Goal: Answer question/provide support

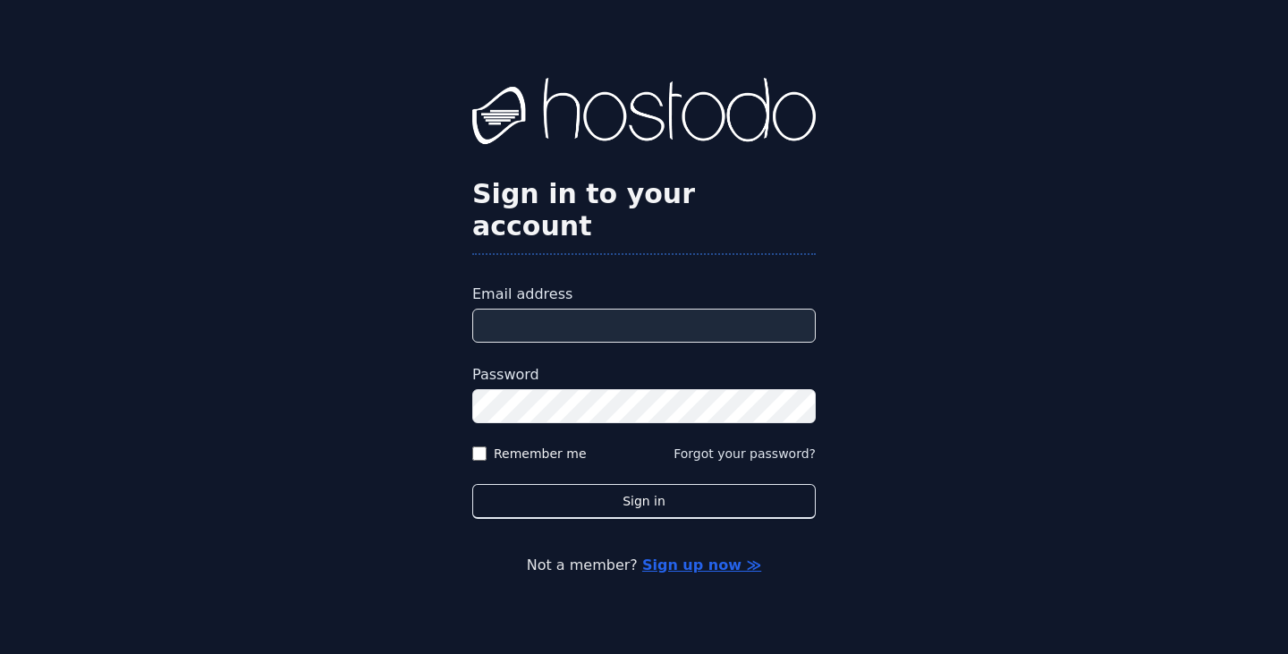
type input "**********"
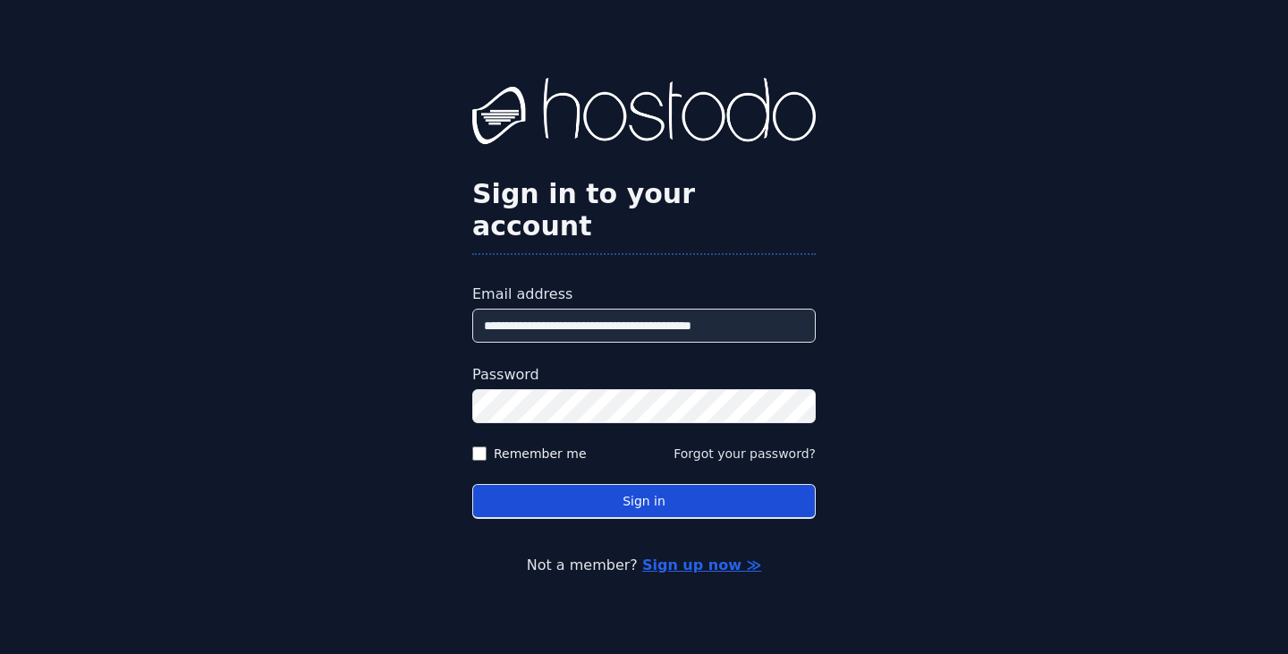
click at [590, 488] on button "Sign in" at bounding box center [644, 501] width 344 height 35
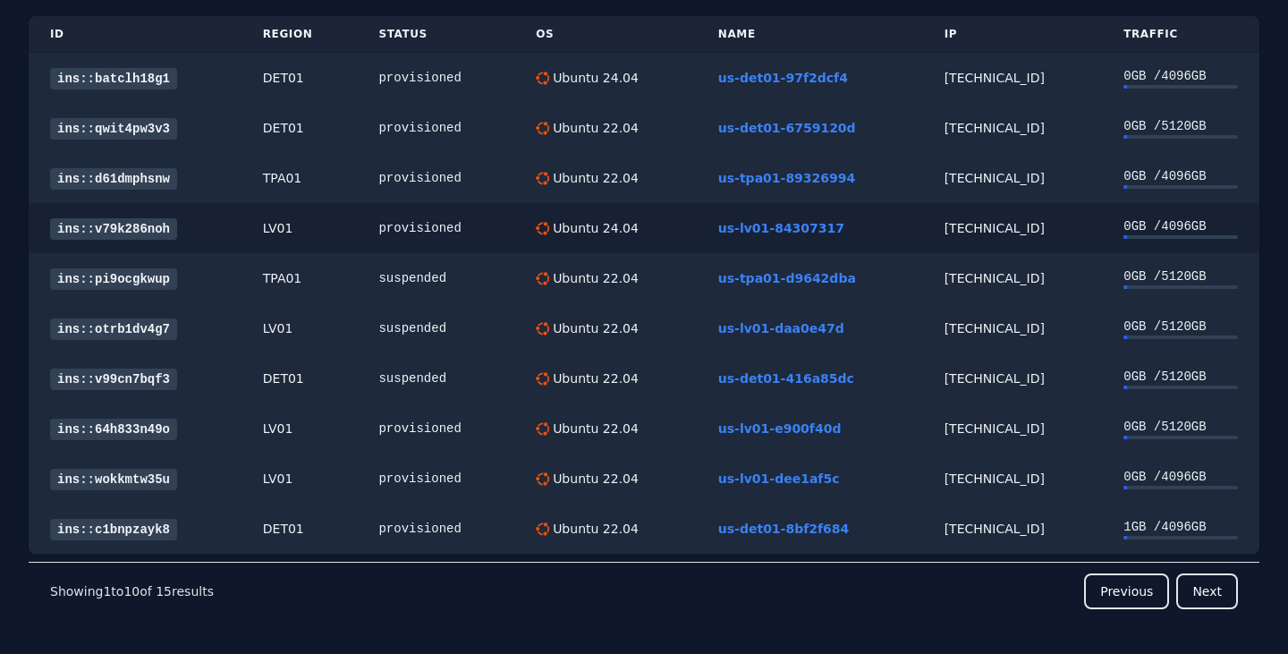
scroll to position [121, 0]
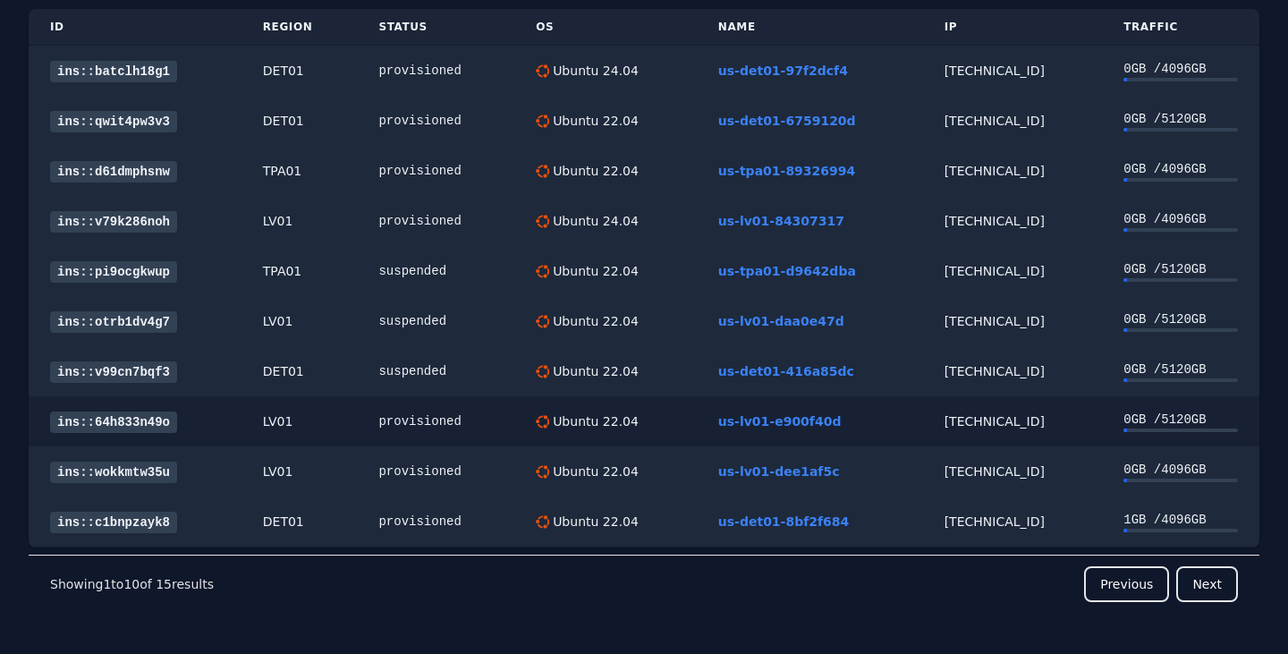
click at [136, 420] on link "ins::64h833n49o" at bounding box center [113, 422] width 127 height 21
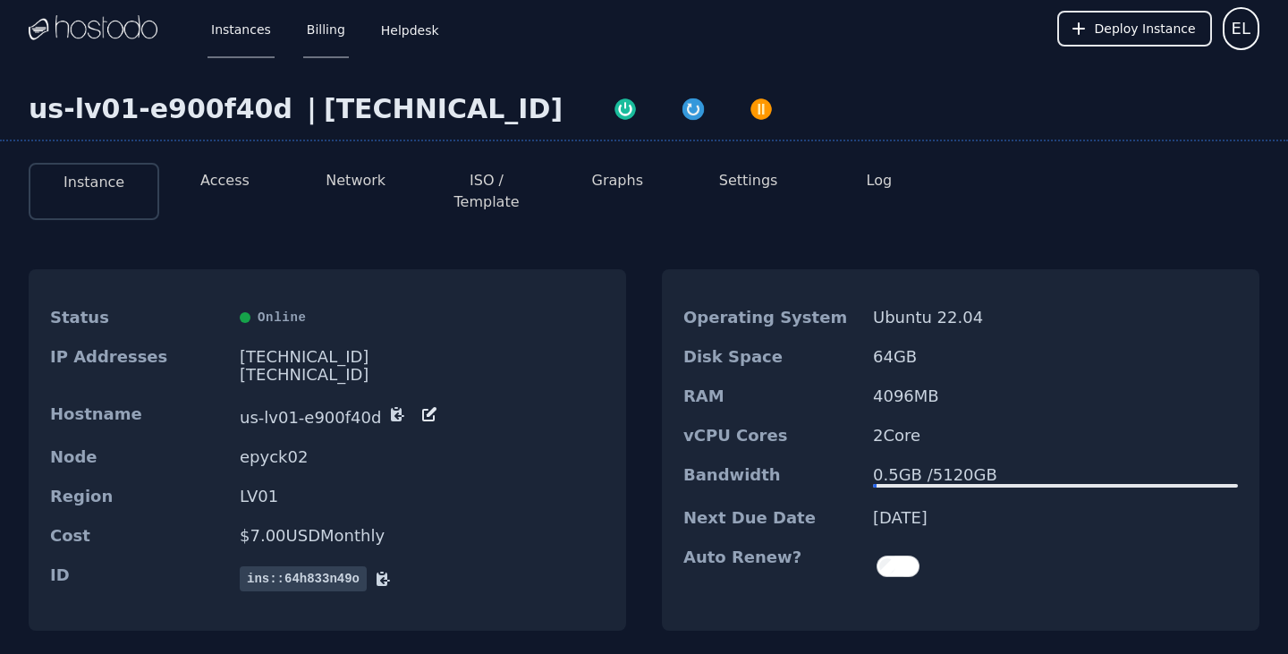
click at [312, 34] on link "Billing" at bounding box center [326, 28] width 46 height 59
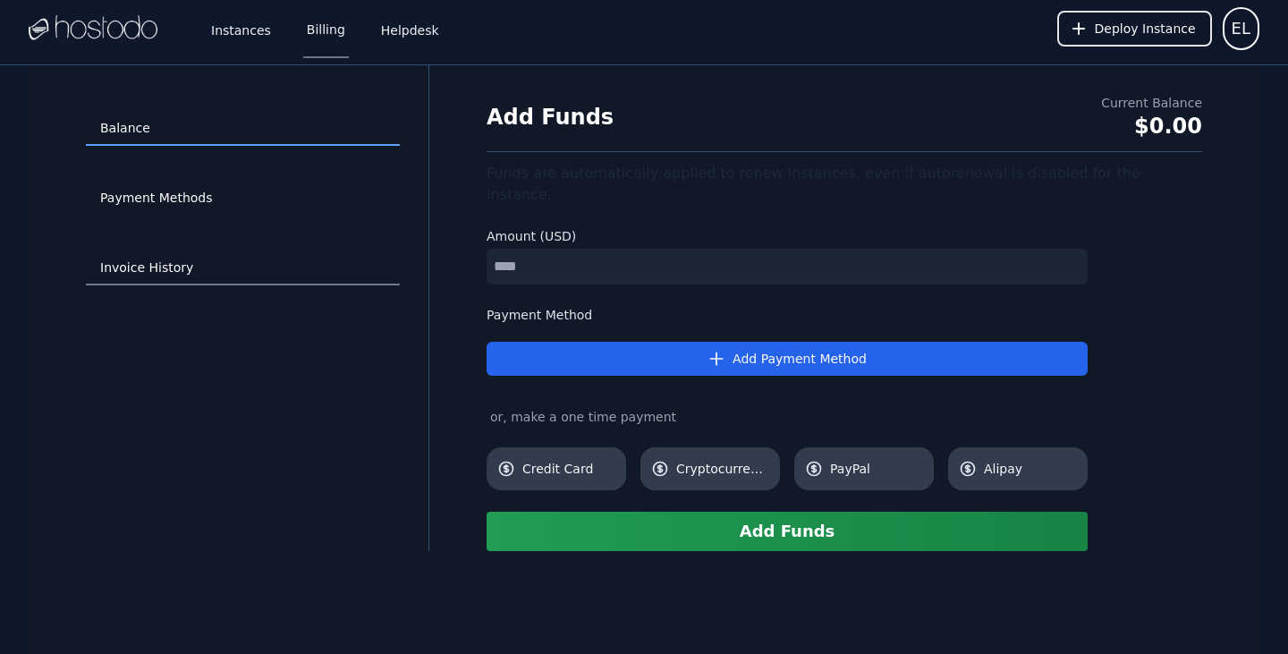
click at [156, 266] on link "Invoice History" at bounding box center [243, 268] width 314 height 34
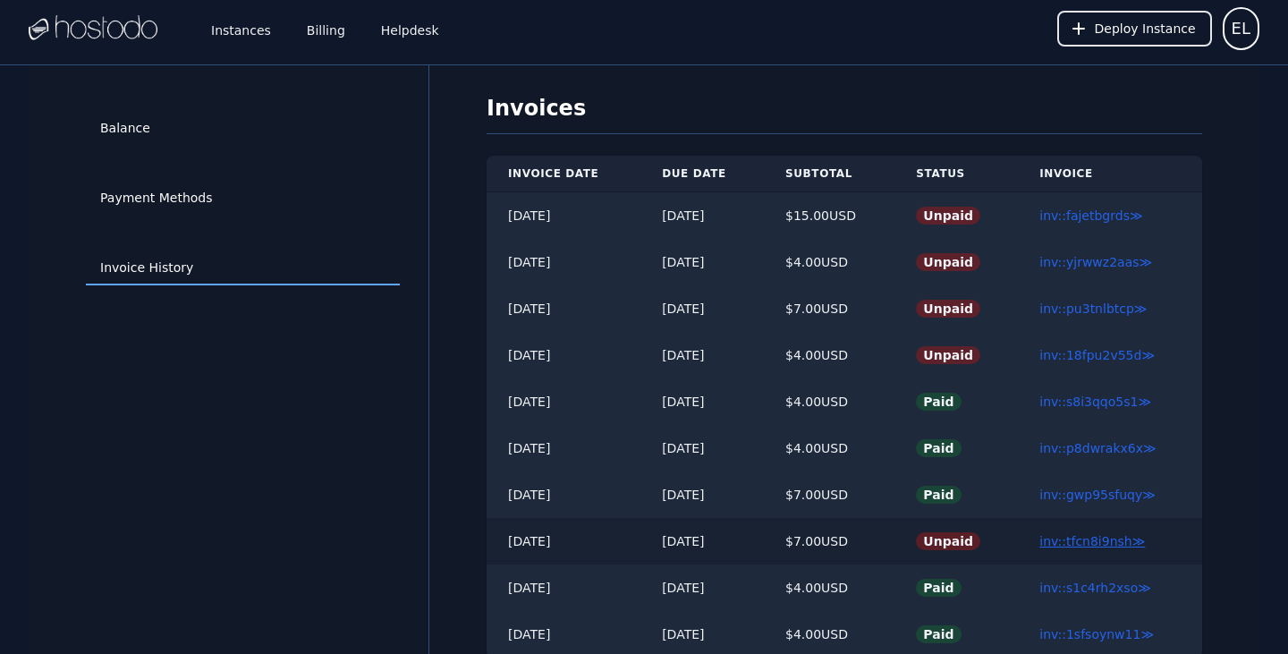
click at [1084, 537] on link "inv::tfcn8i9nsh ≫" at bounding box center [1093, 541] width 106 height 14
click at [1109, 354] on link "inv::18fpu2v55d ≫" at bounding box center [1097, 355] width 115 height 14
click at [1106, 306] on link "inv::pu3tnlbtcp ≫" at bounding box center [1093, 308] width 107 height 14
click at [1113, 263] on link "inv::yjrwwz2aas ≫" at bounding box center [1096, 262] width 113 height 14
click at [1128, 216] on link "inv::fajetbgrds ≫" at bounding box center [1091, 215] width 103 height 14
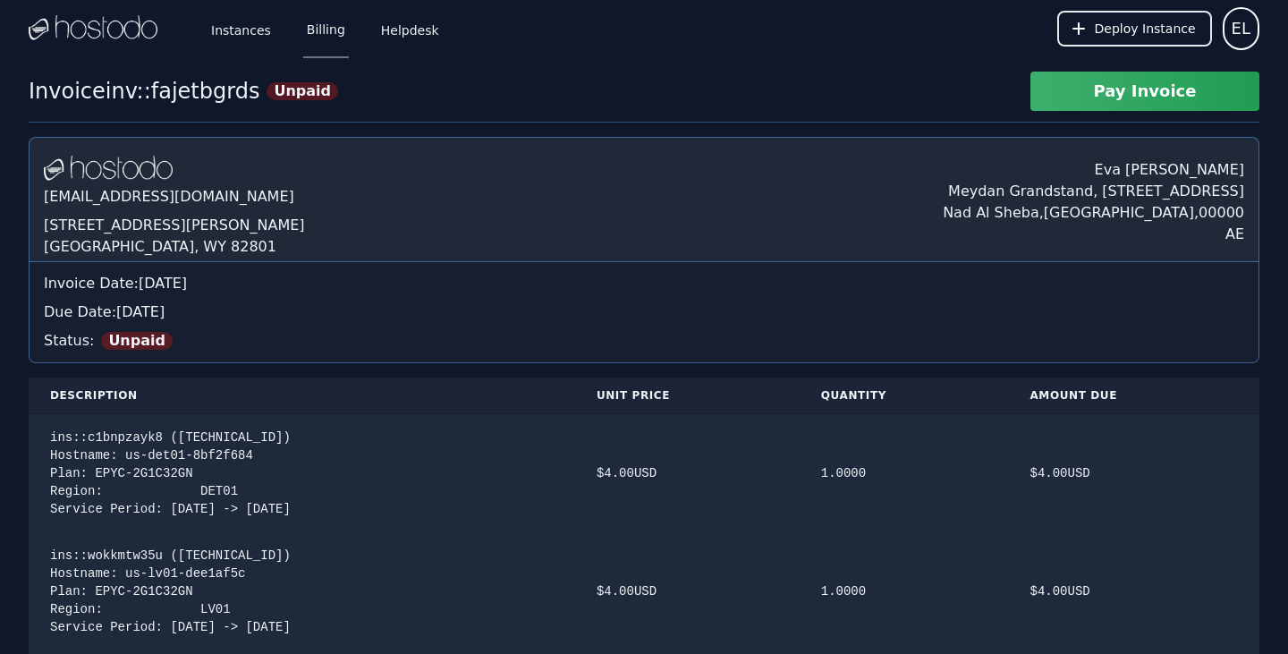
click at [323, 31] on link "Billing" at bounding box center [326, 28] width 46 height 59
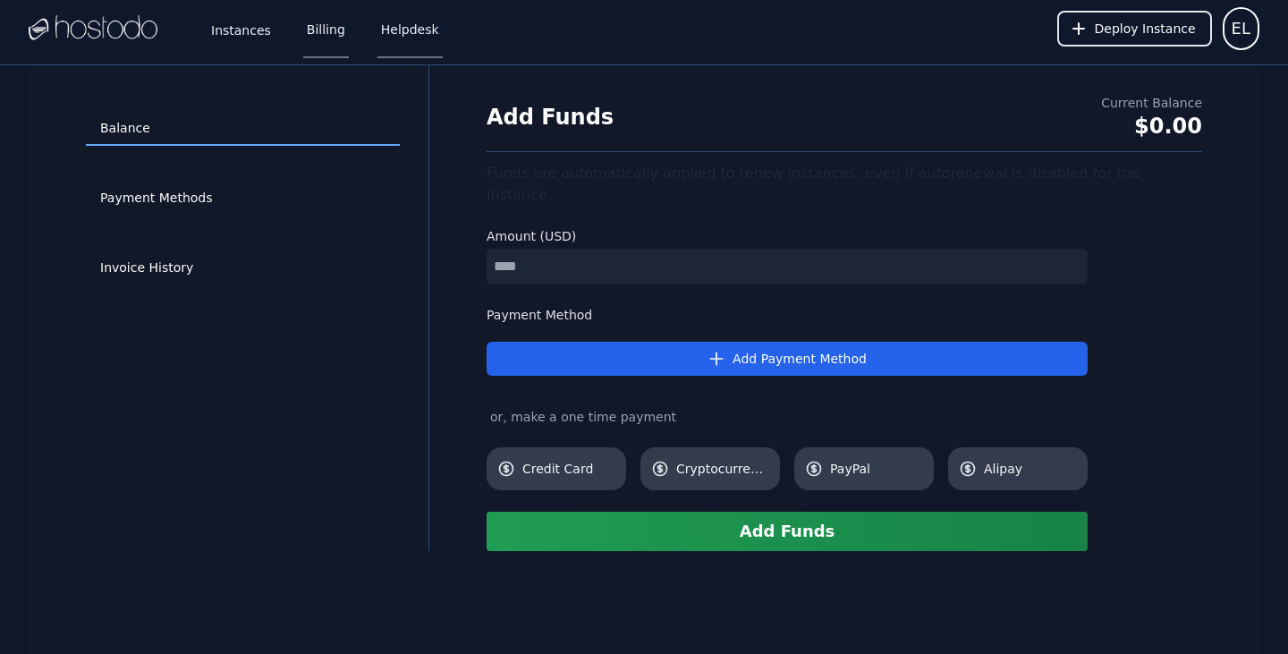
click at [402, 34] on link "Helpdesk" at bounding box center [410, 28] width 65 height 59
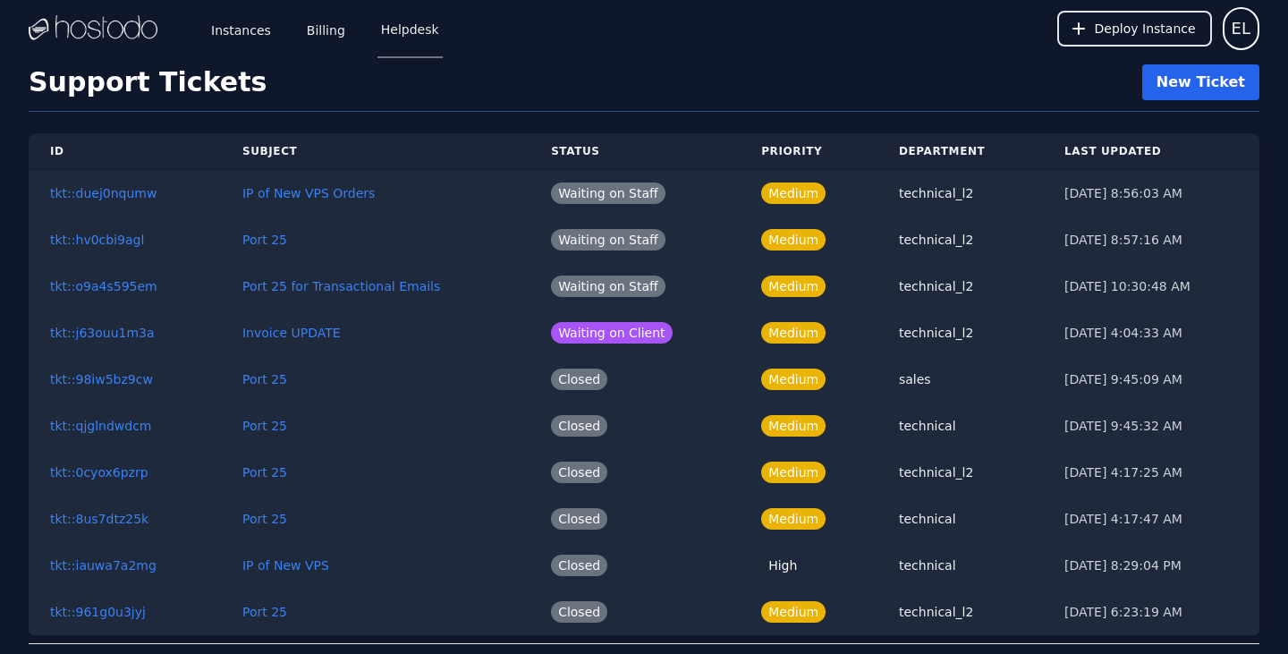
click at [1214, 81] on link "New Ticket" at bounding box center [1200, 82] width 117 height 36
click at [273, 337] on link "Invoice UPDATE" at bounding box center [291, 333] width 98 height 14
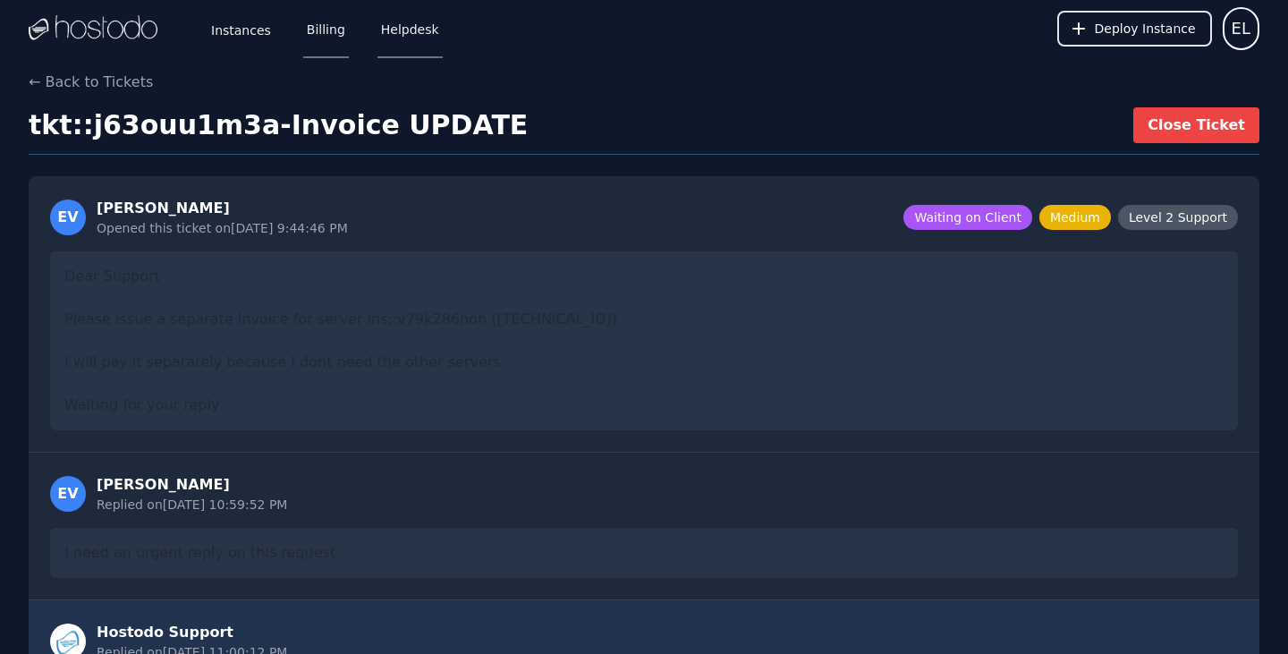
click at [315, 30] on link "Billing" at bounding box center [326, 28] width 46 height 59
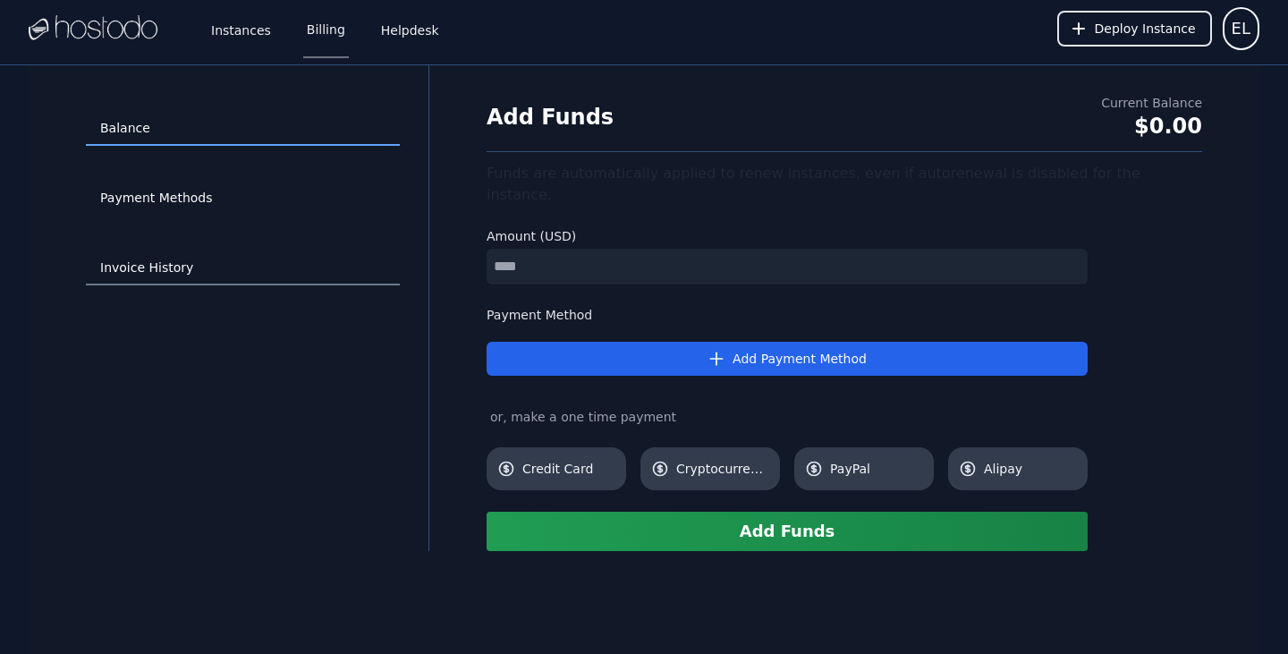
click at [123, 262] on link "Invoice History" at bounding box center [243, 268] width 314 height 34
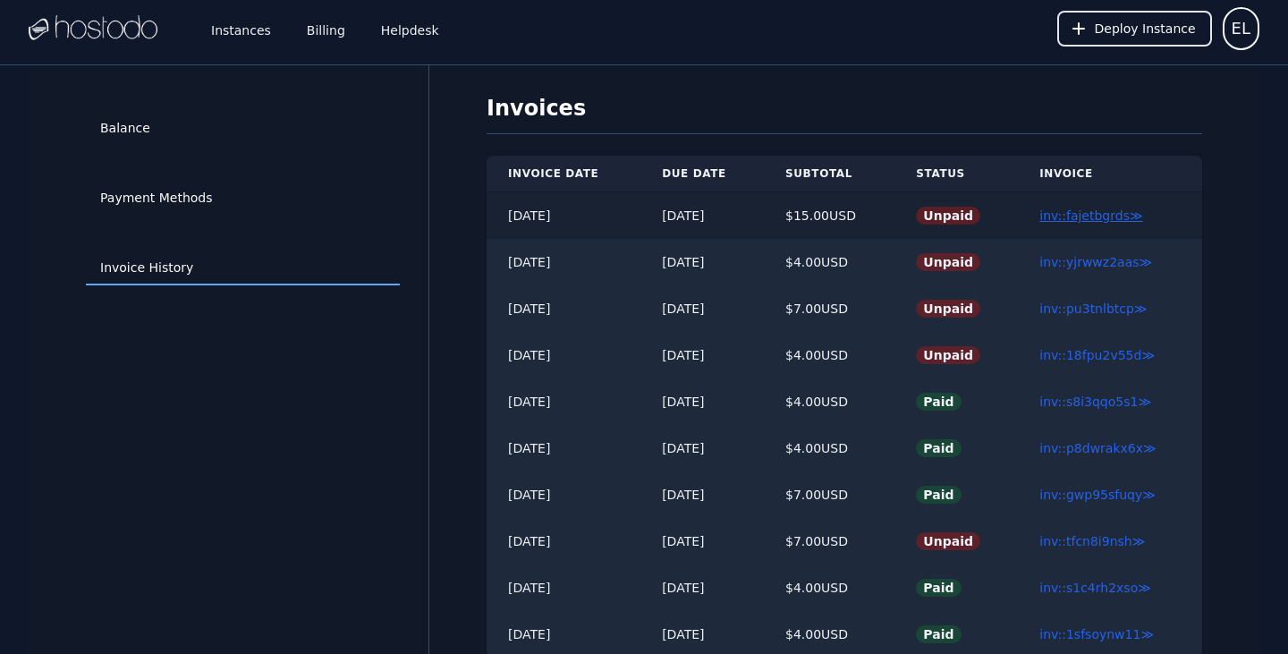
click at [1097, 216] on link "inv::fajetbgrds ≫" at bounding box center [1091, 215] width 103 height 14
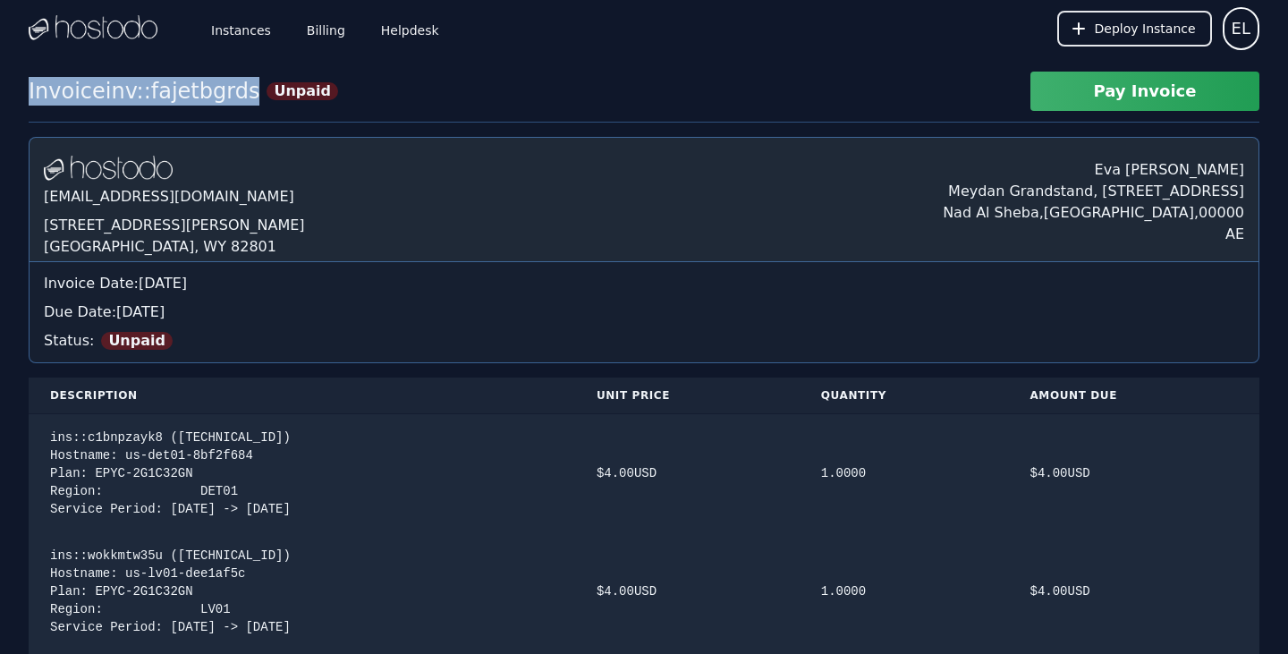
drag, startPoint x: 29, startPoint y: 90, endPoint x: 232, endPoint y: 91, distance: 203.1
click at [232, 91] on div "Invoice inv::fajetbgrds Unpaid" at bounding box center [184, 91] width 310 height 29
click at [412, 23] on link "Helpdesk" at bounding box center [410, 28] width 65 height 59
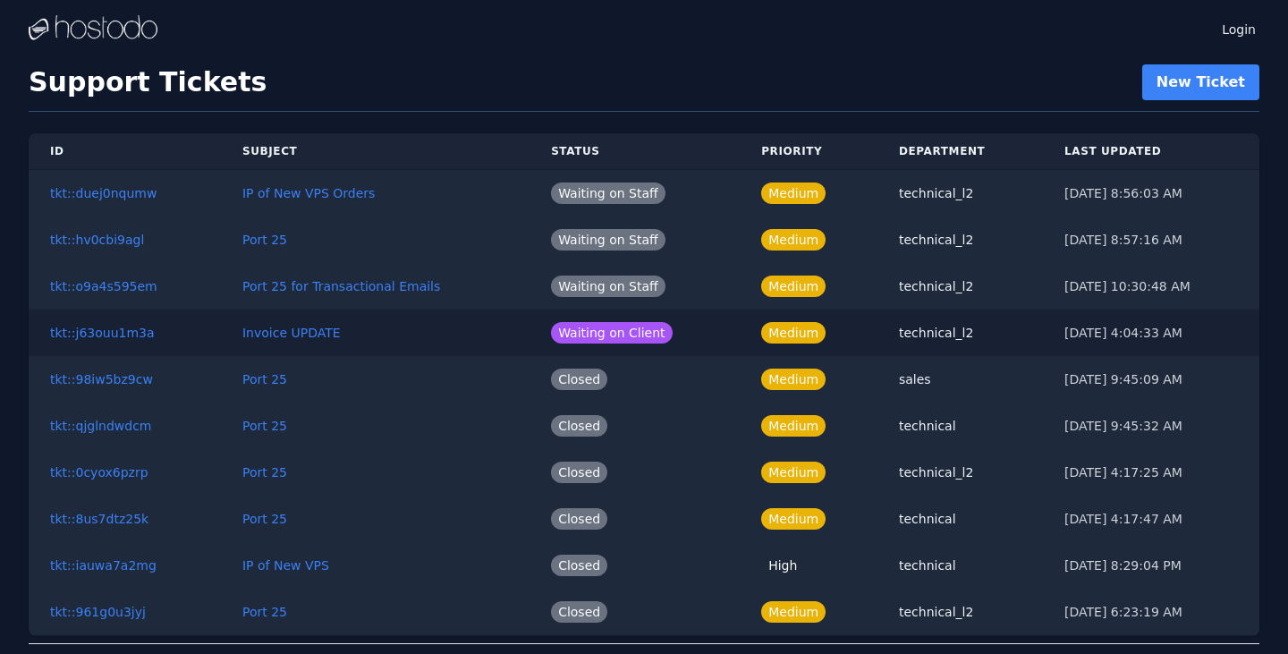
click at [307, 345] on td "Invoice UPDATE" at bounding box center [375, 333] width 309 height 47
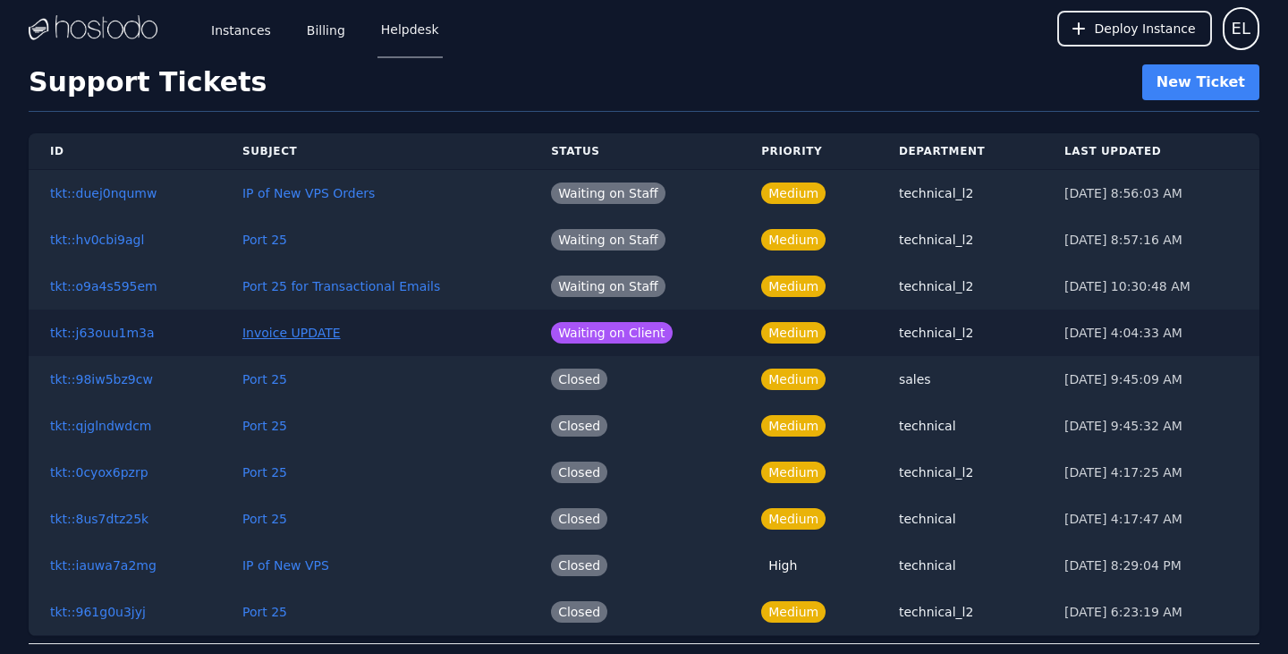
click at [303, 330] on link "Invoice UPDATE" at bounding box center [291, 333] width 98 height 14
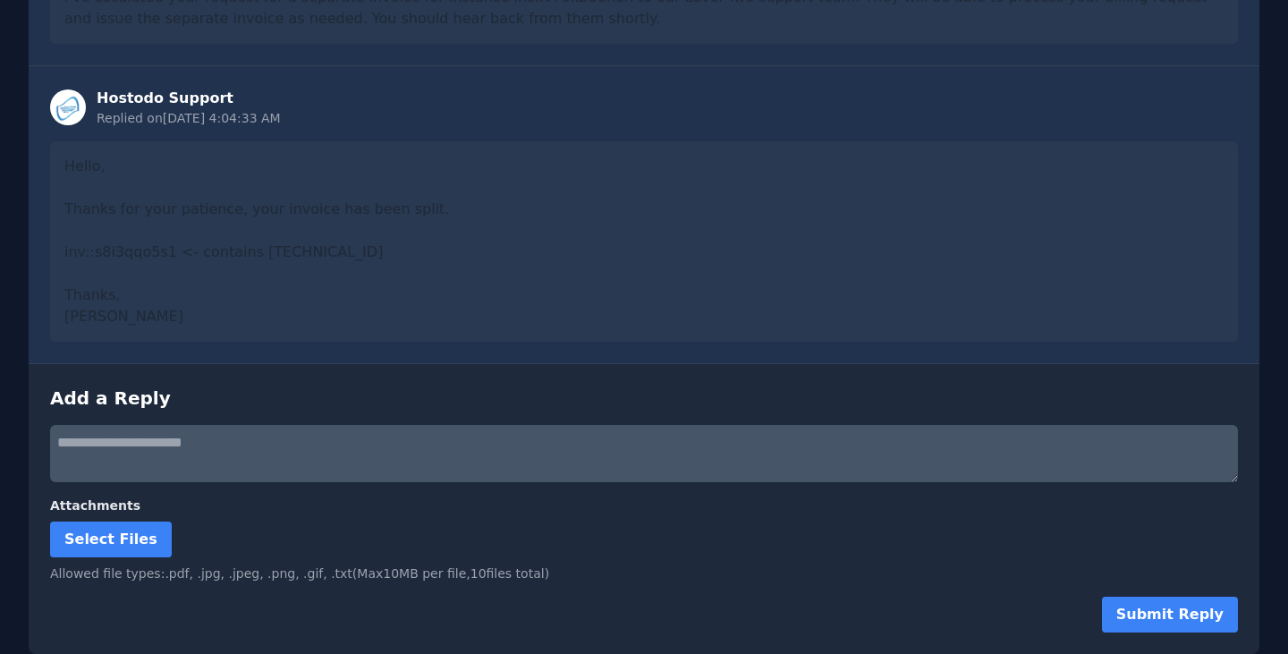
scroll to position [703, 0]
click at [185, 455] on textarea at bounding box center [644, 453] width 1188 height 57
paste textarea "**********"
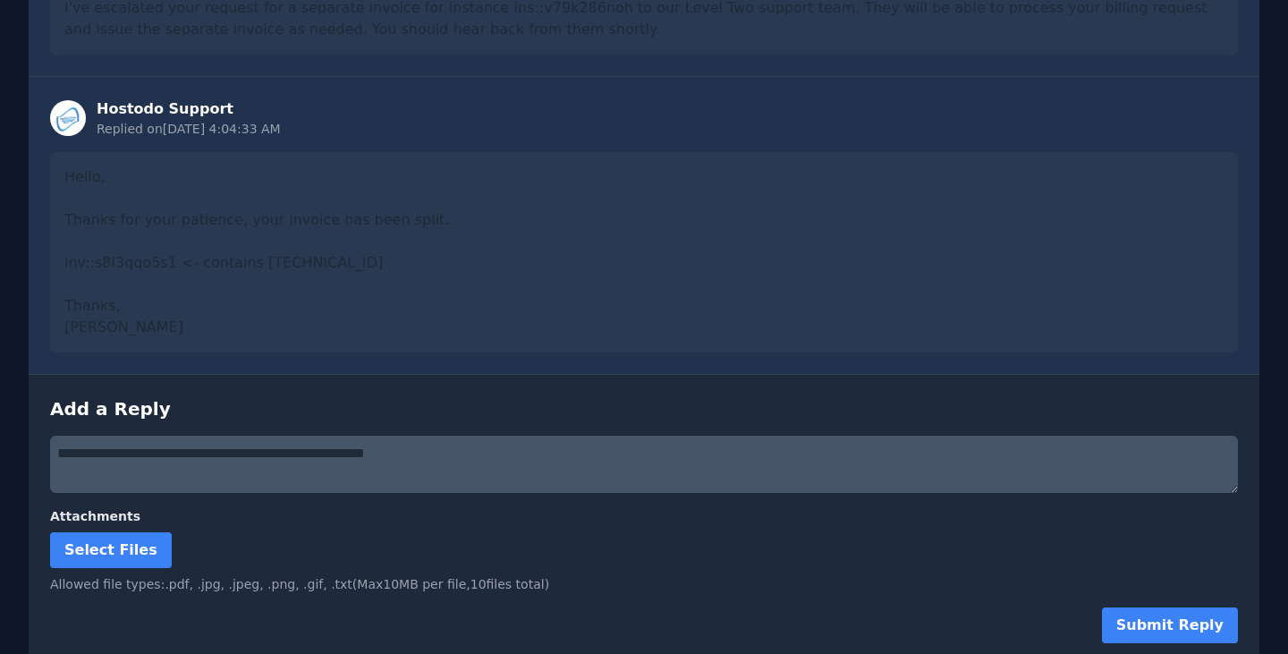
scroll to position [683, 0]
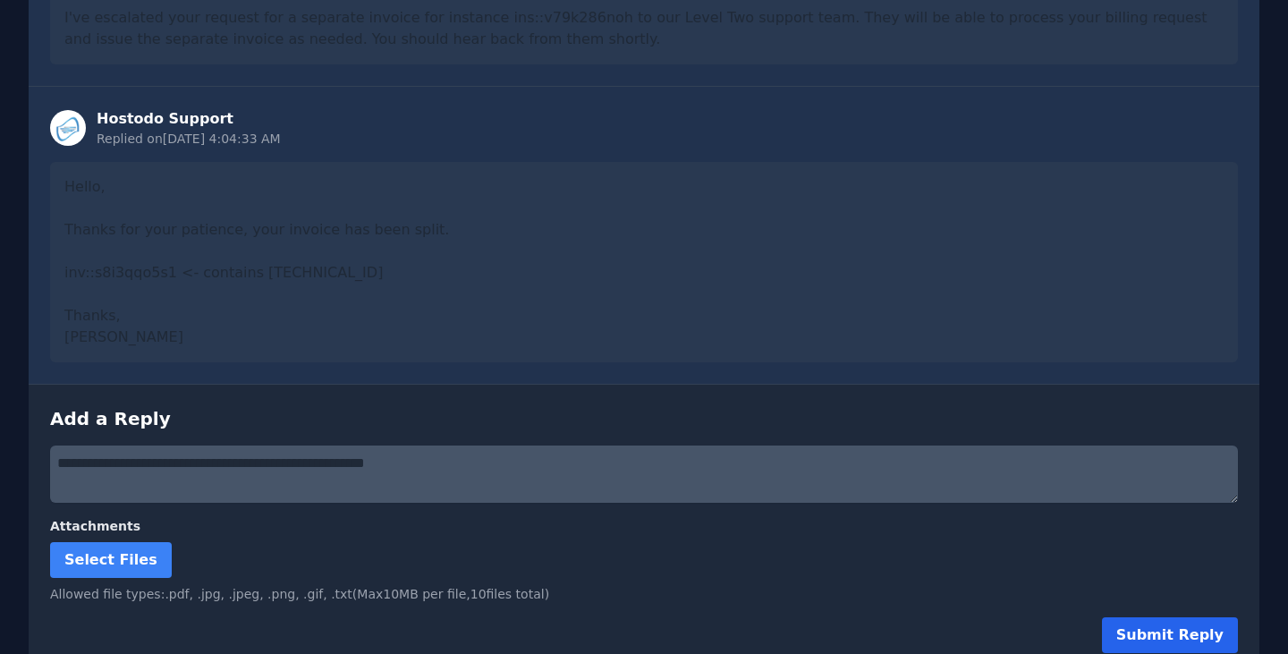
type textarea "**********"
click at [1187, 640] on button "Submit Reply" at bounding box center [1170, 635] width 136 height 36
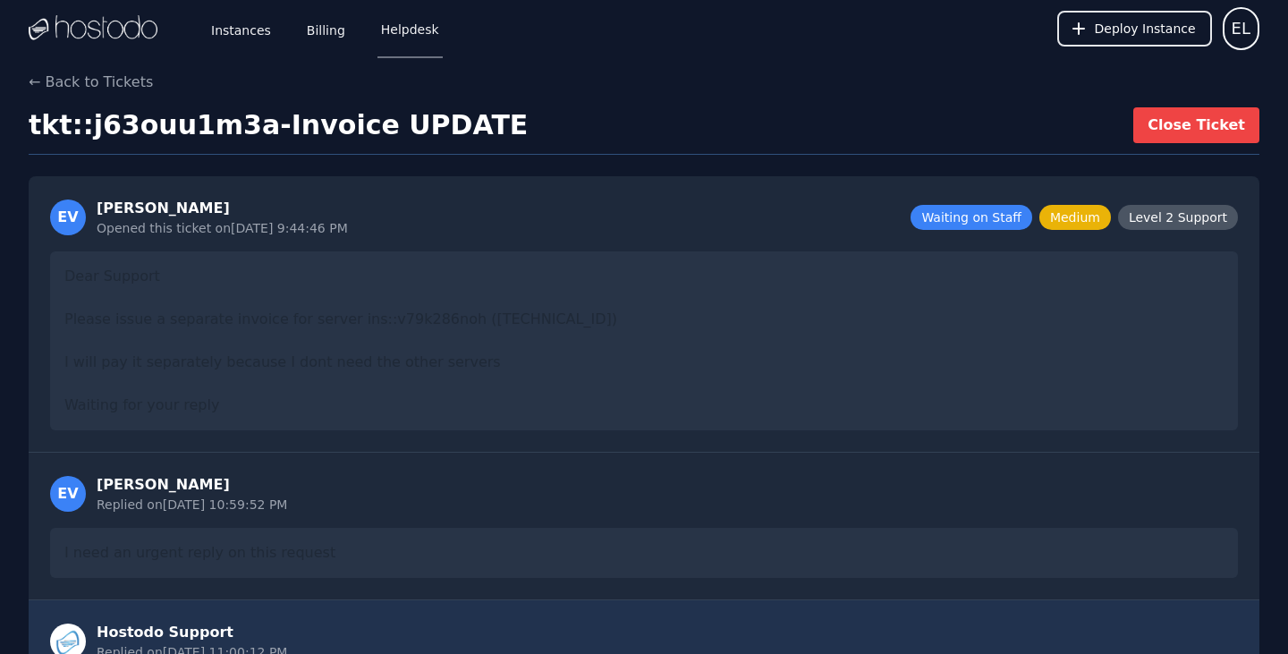
scroll to position [0, 0]
click at [236, 26] on link "Instances" at bounding box center [241, 28] width 67 height 59
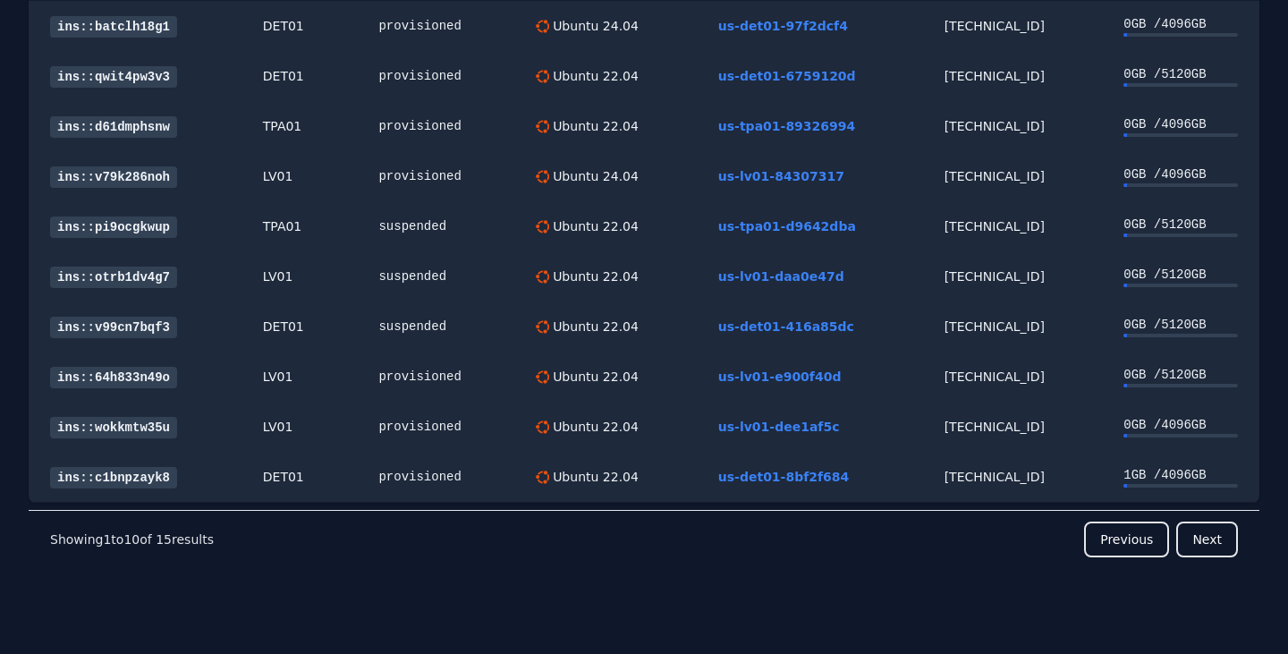
scroll to position [166, 0]
click at [1223, 541] on button "Next" at bounding box center [1207, 540] width 62 height 36
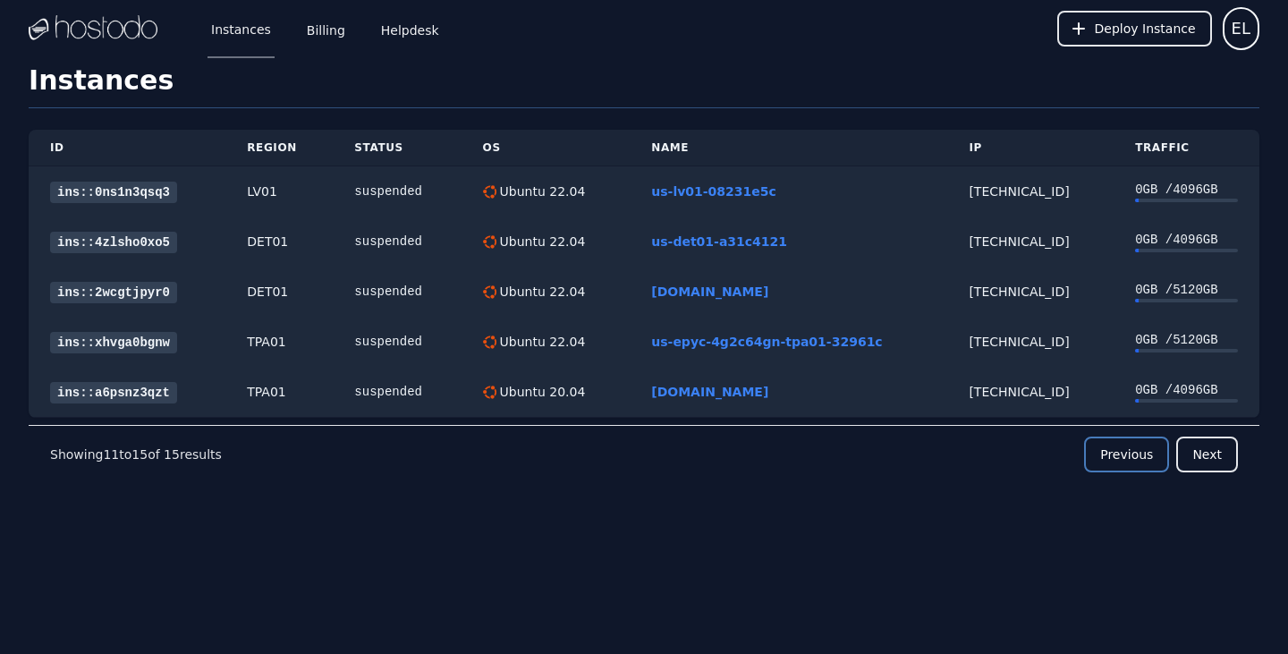
click at [1128, 452] on button "Previous" at bounding box center [1126, 455] width 85 height 36
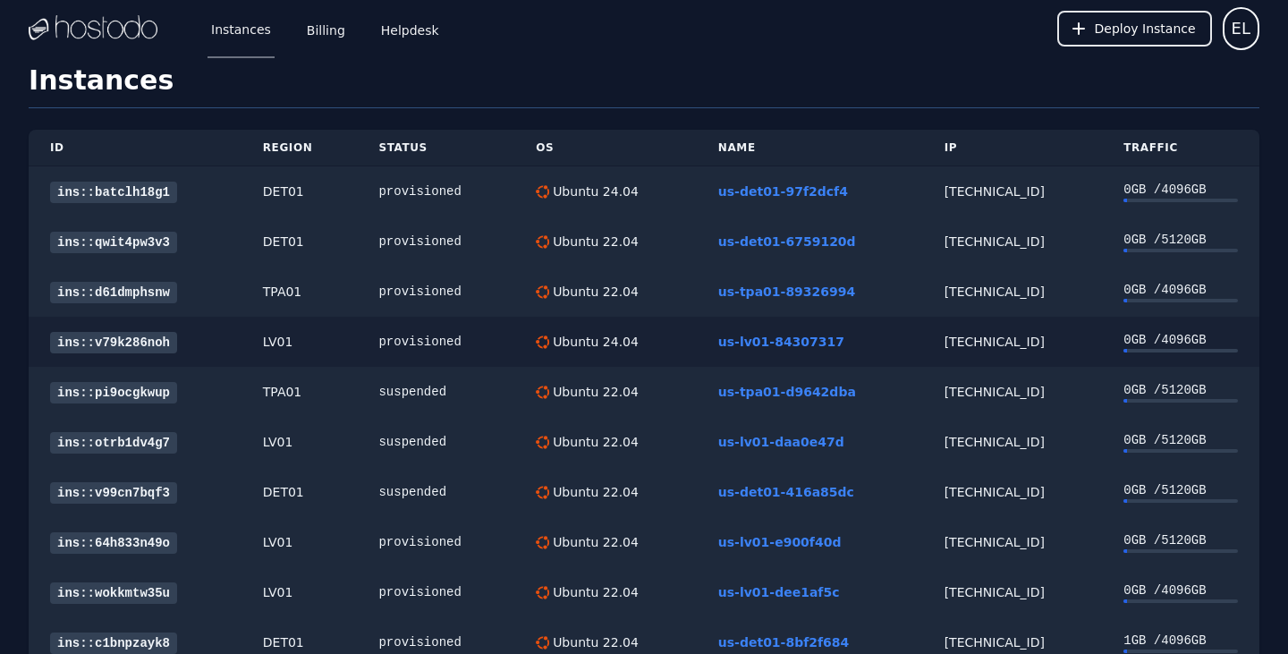
click at [106, 344] on link "ins::v79k286noh" at bounding box center [113, 342] width 127 height 21
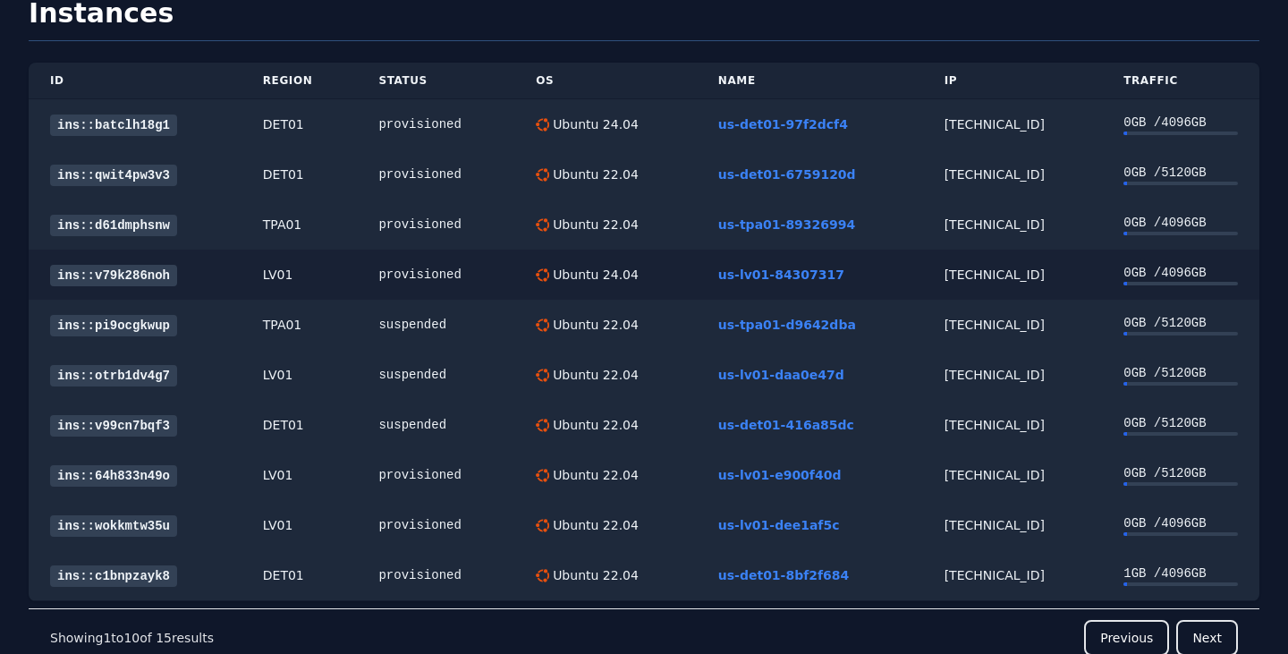
scroll to position [82, 0]
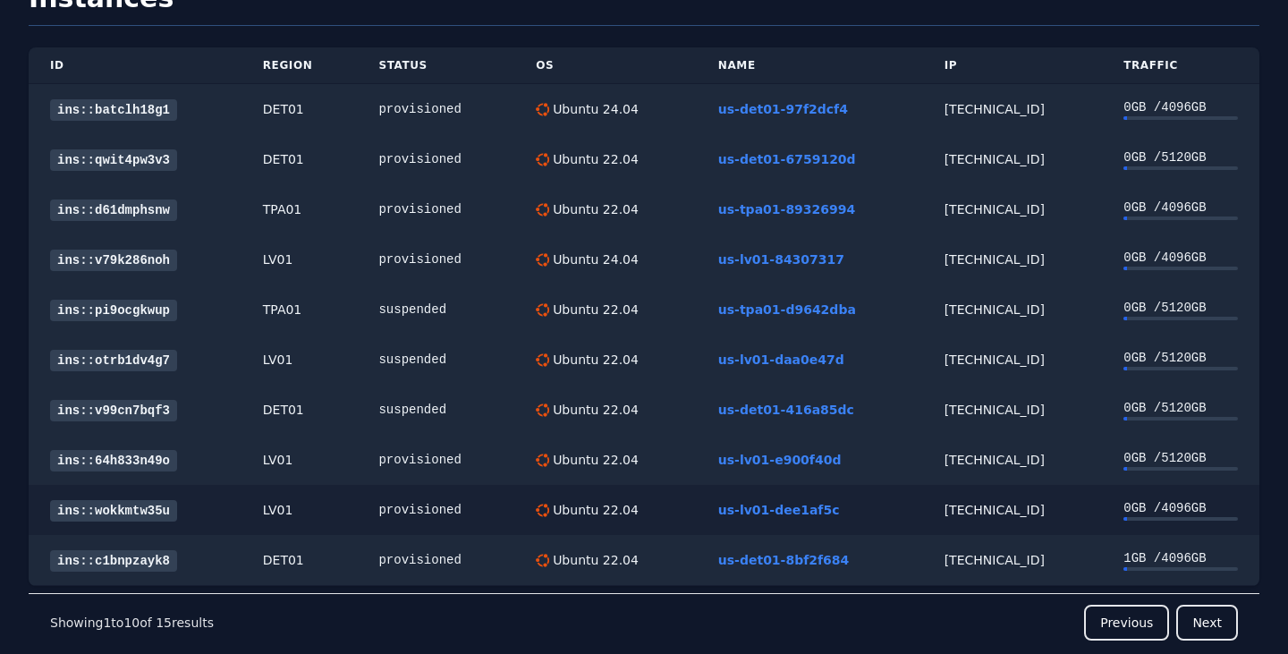
click at [149, 514] on link "ins::wokkmtw35u" at bounding box center [113, 510] width 127 height 21
